Goal: Use online tool/utility: Utilize a website feature to perform a specific function

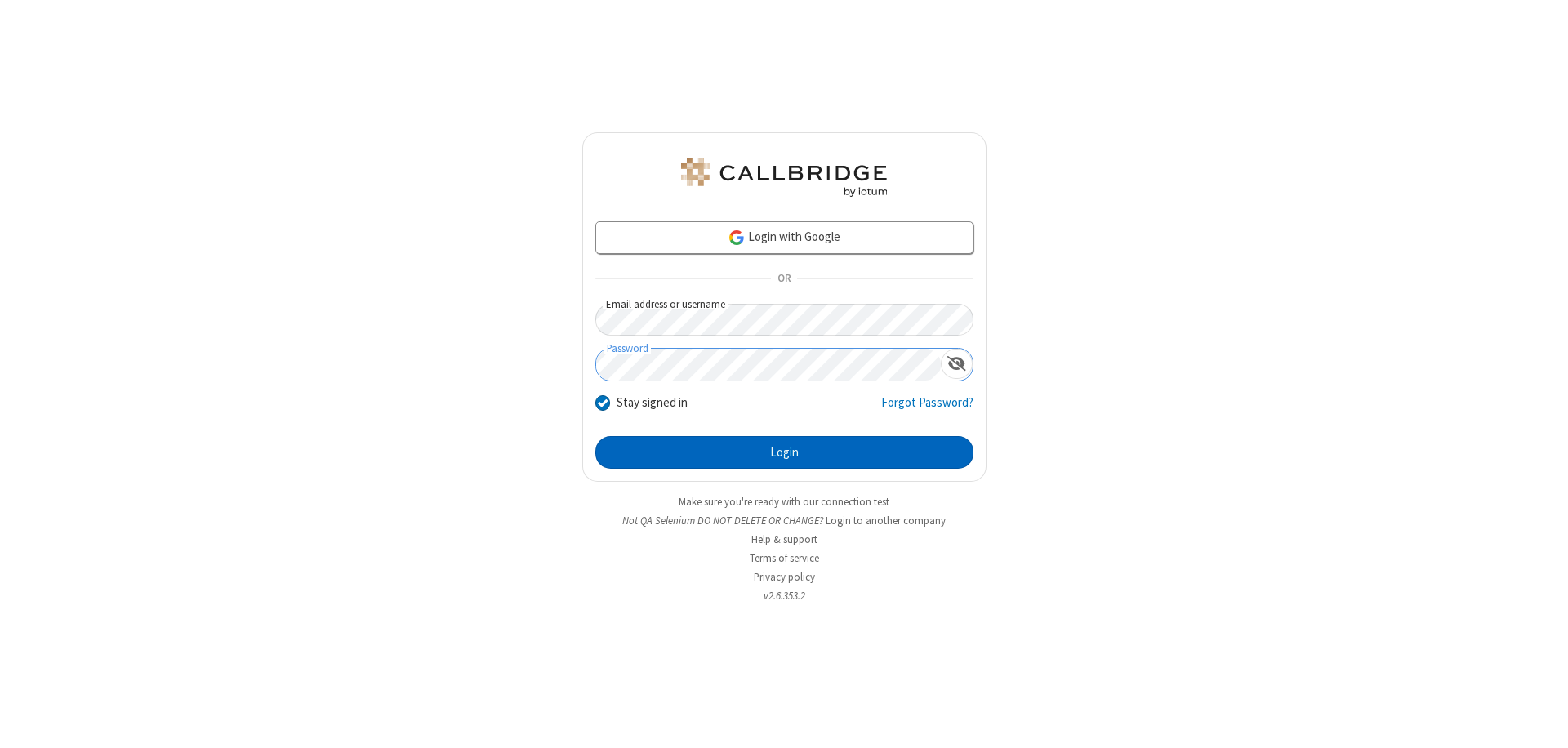
click at [784, 453] on button "Login" at bounding box center [785, 452] width 379 height 32
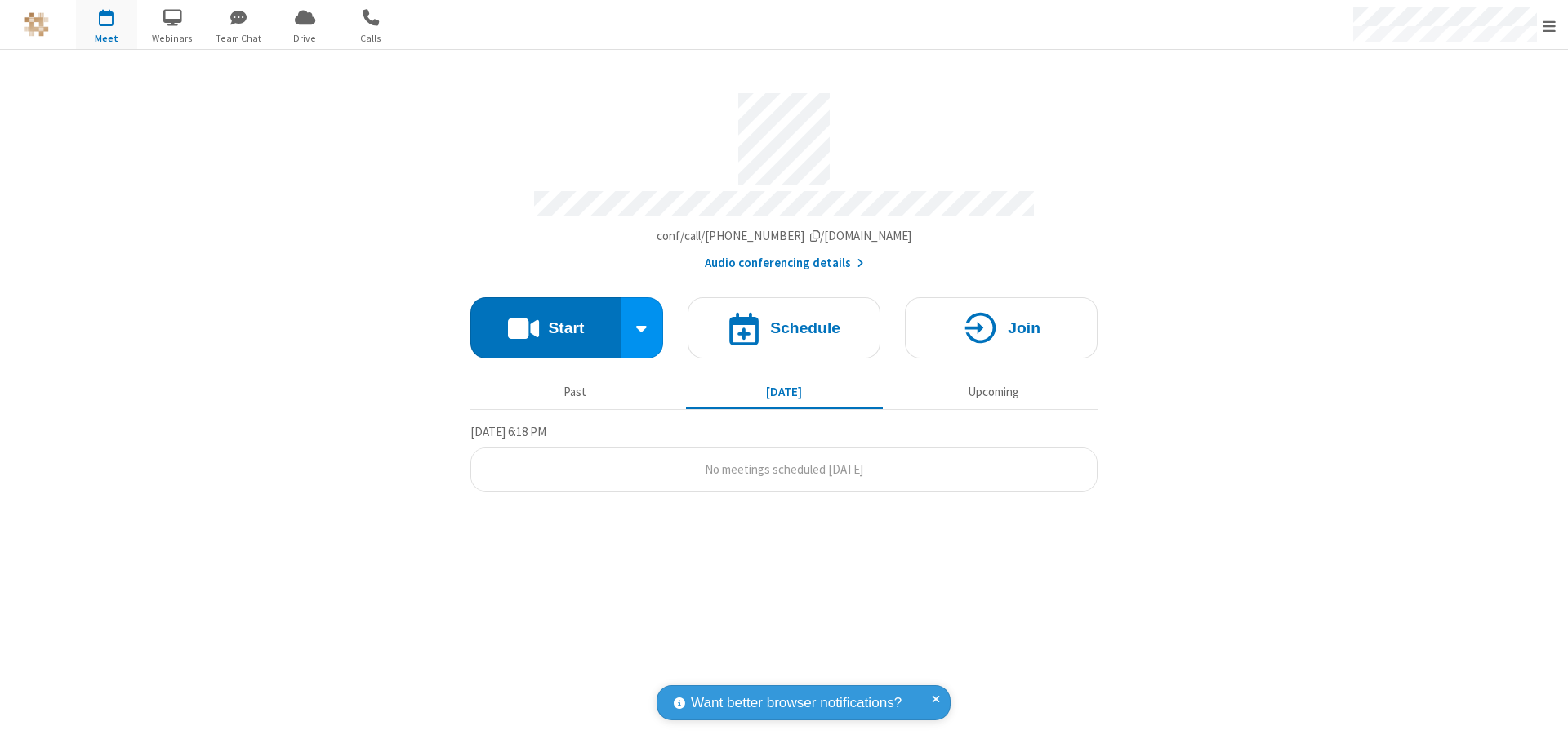
click at [546, 320] on button "Start" at bounding box center [546, 328] width 151 height 61
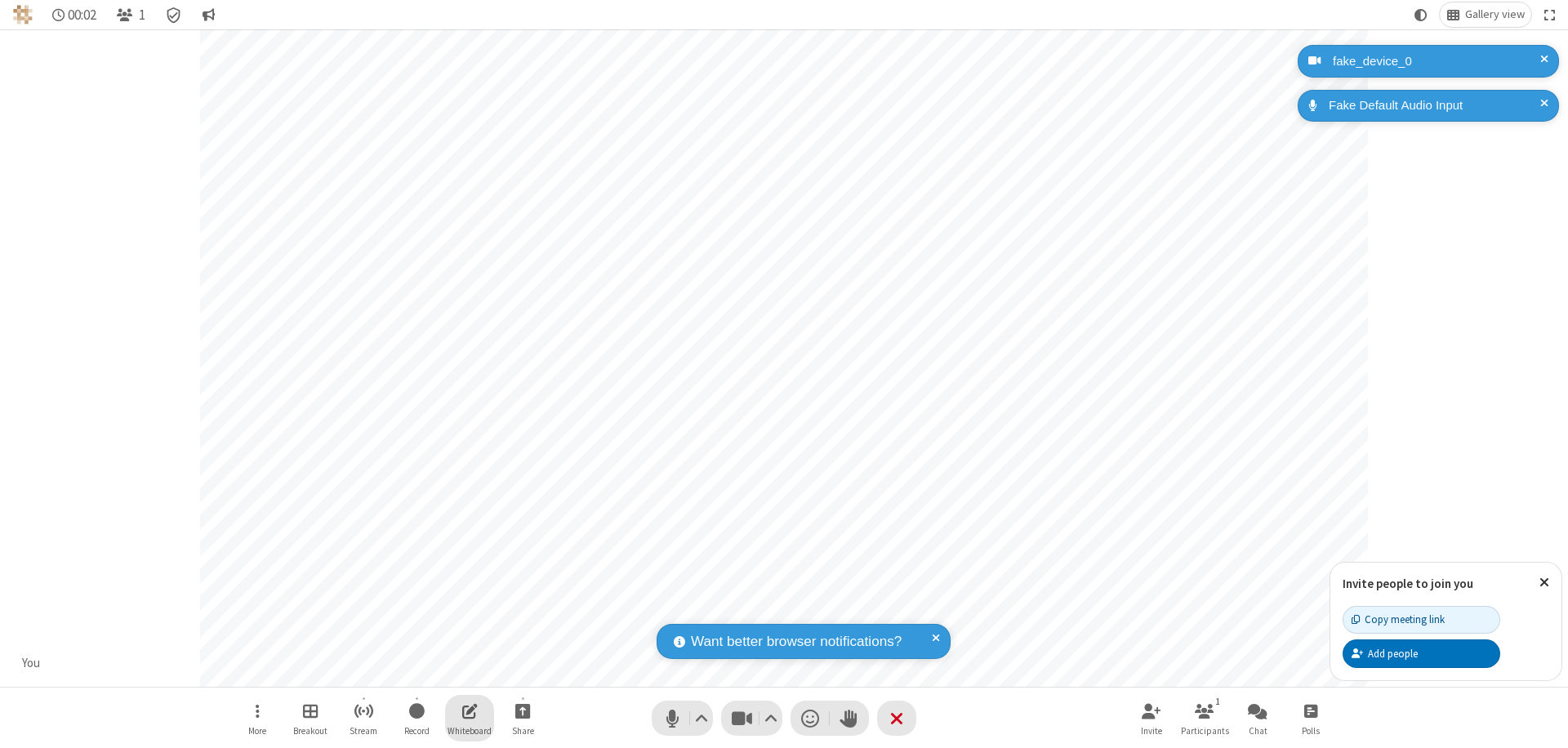
click at [469, 711] on span "Open shared whiteboard" at bounding box center [469, 711] width 16 height 20
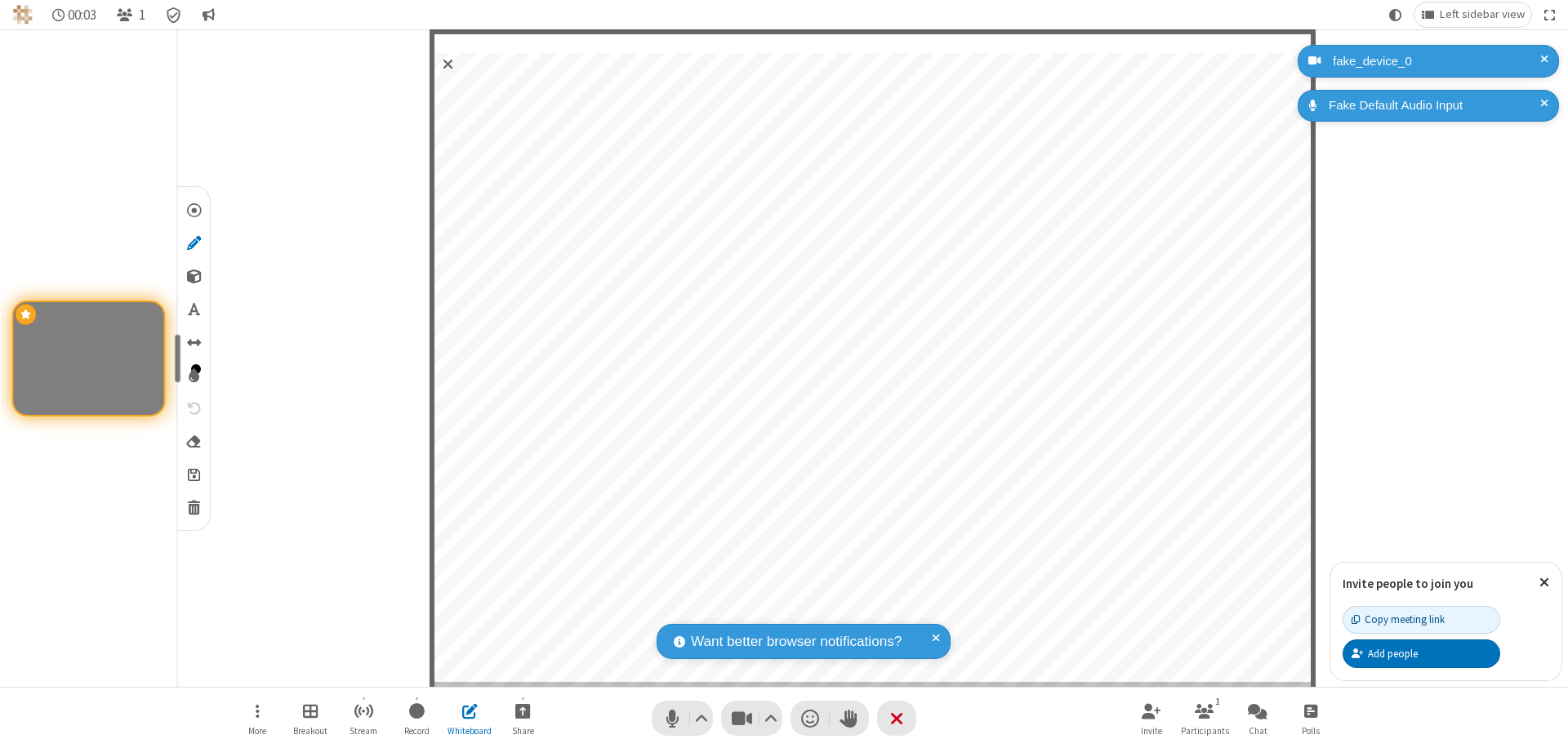
click at [193, 474] on span "Save" at bounding box center [193, 474] width 12 height 17
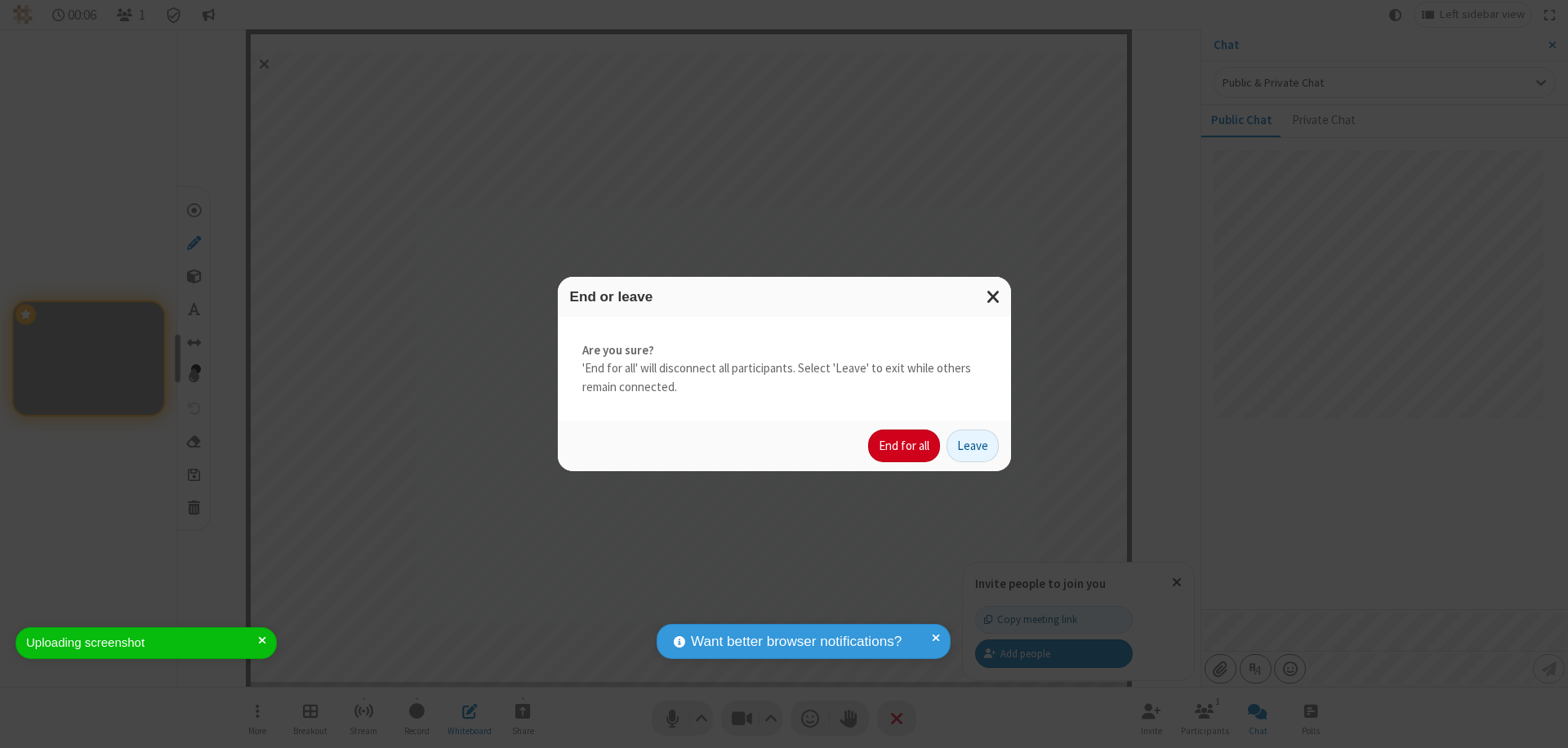
click at [905, 446] on button "End for all" at bounding box center [904, 445] width 71 height 32
